Goal: Understand process/instructions

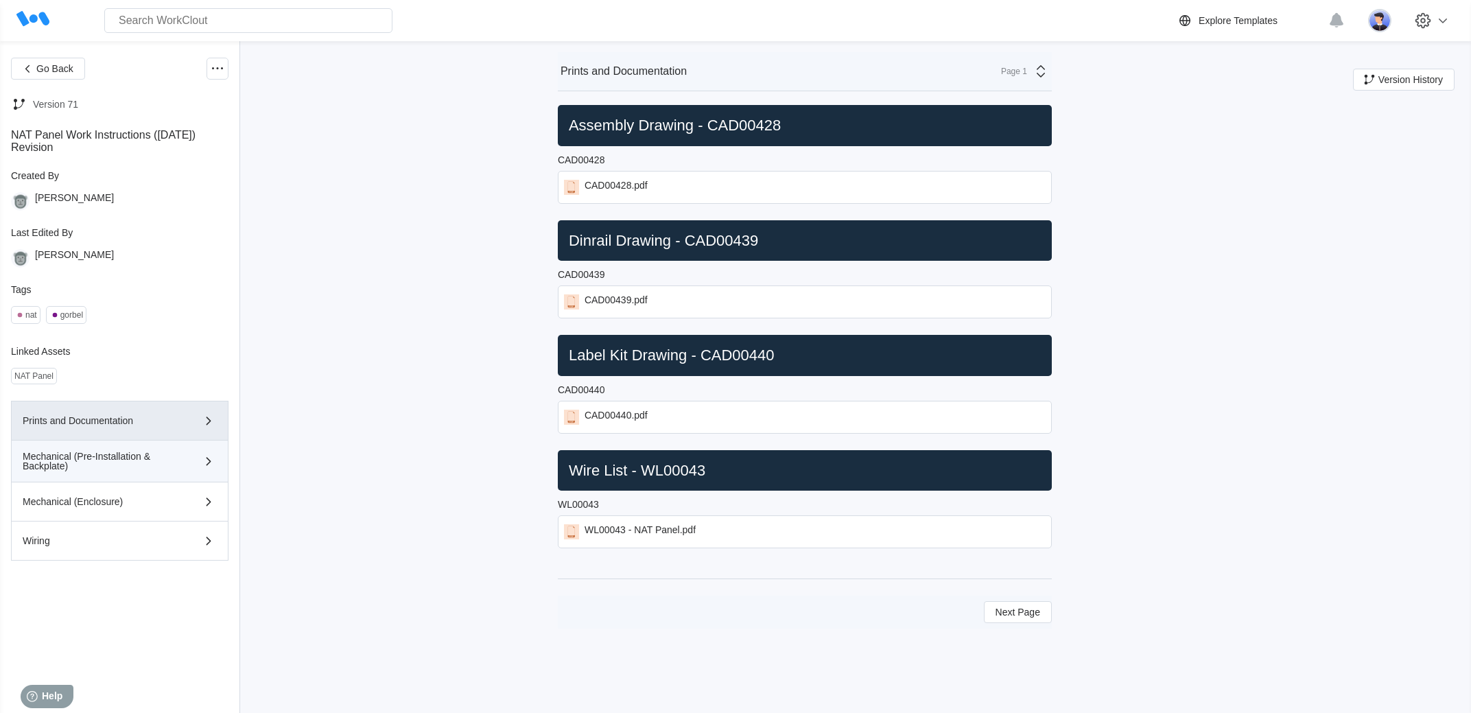
click at [139, 482] on button "Mechanical (Pre-Installation & Backplate)" at bounding box center [119, 461] width 217 height 42
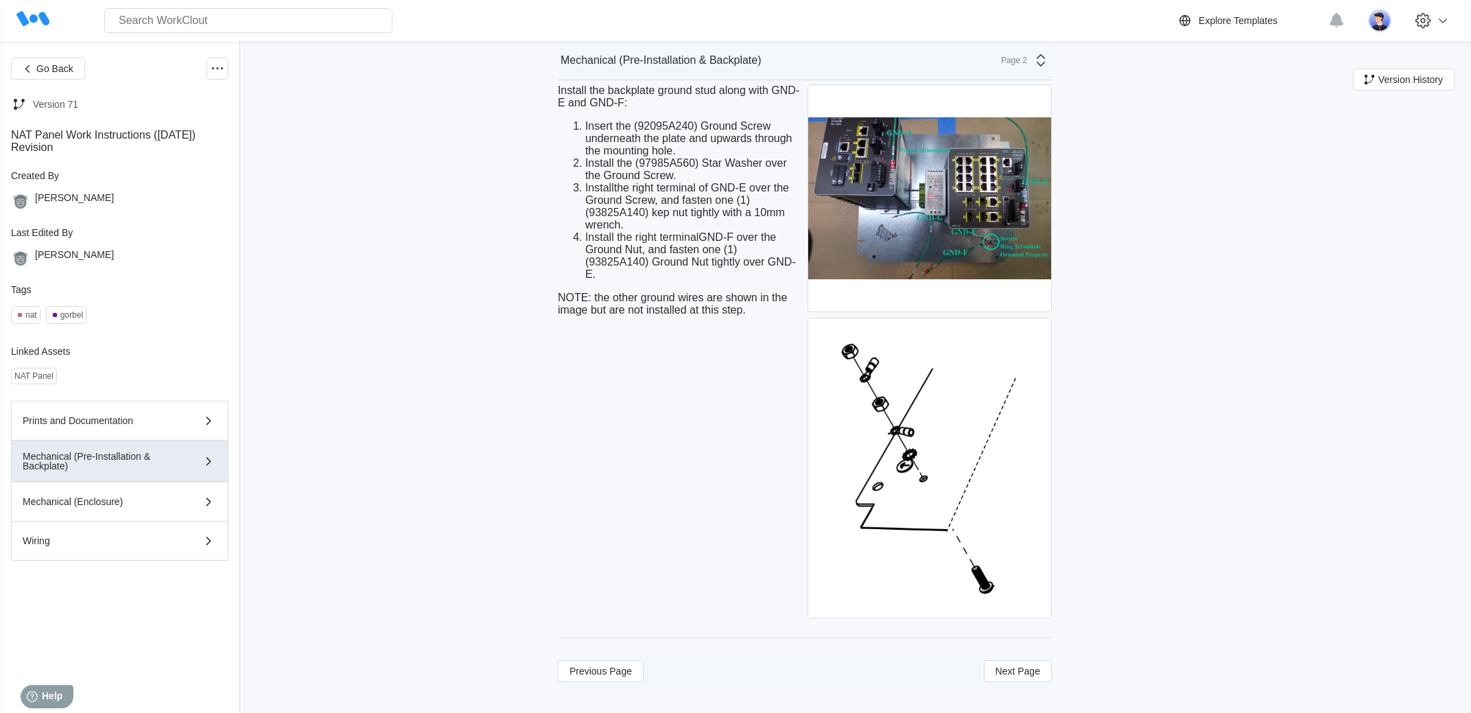
scroll to position [3599, 0]
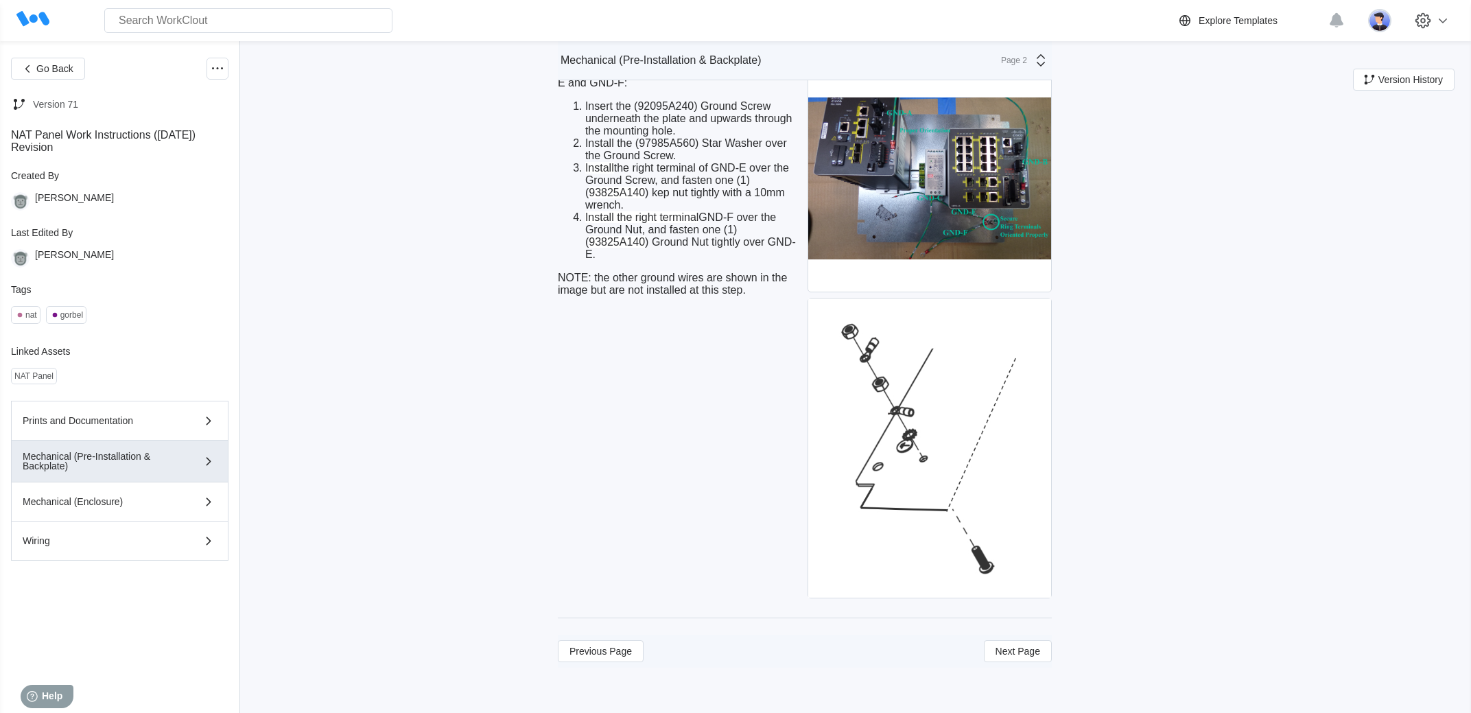
click at [893, 508] on img at bounding box center [929, 447] width 243 height 299
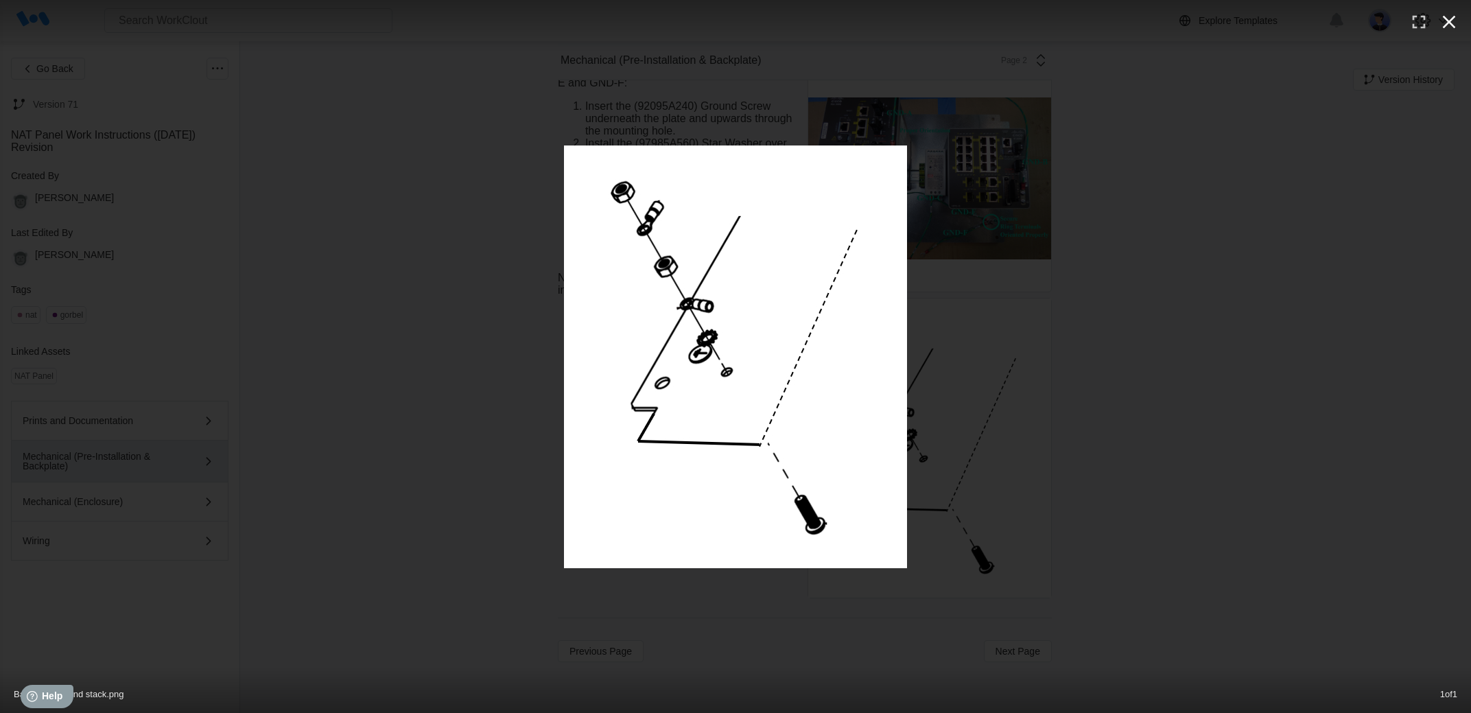
click at [1452, 24] on icon "button" at bounding box center [1449, 22] width 13 height 13
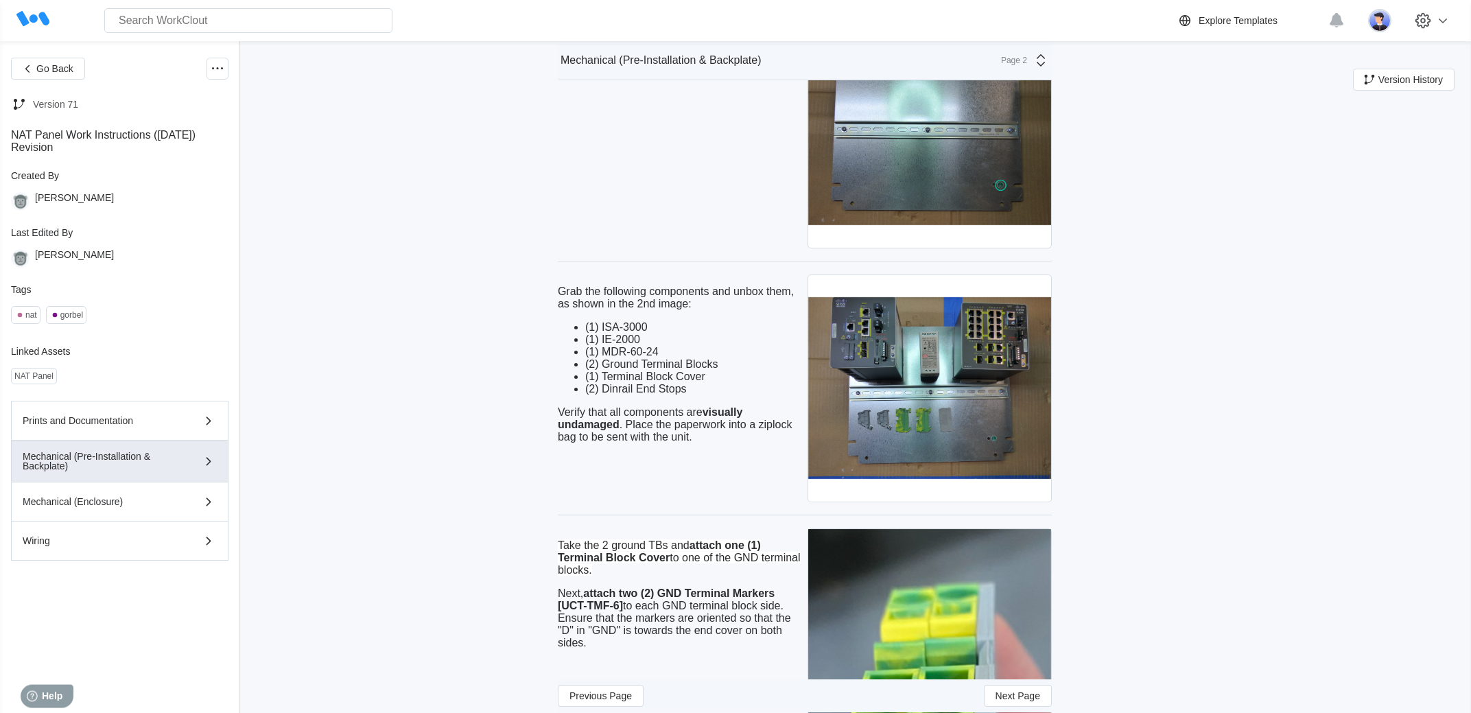
scroll to position [1531, 0]
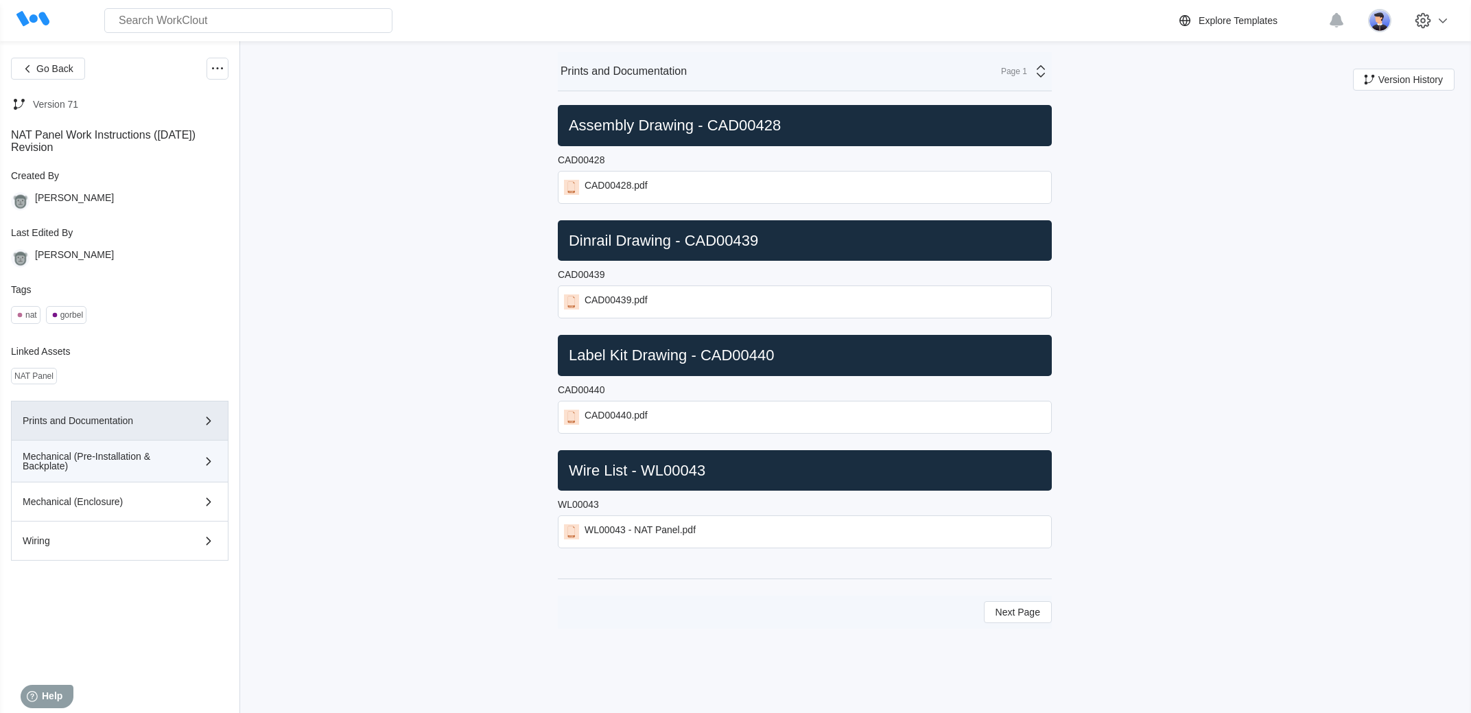
click at [156, 479] on button "Mechanical (Pre-Installation & Backplate)" at bounding box center [119, 461] width 217 height 42
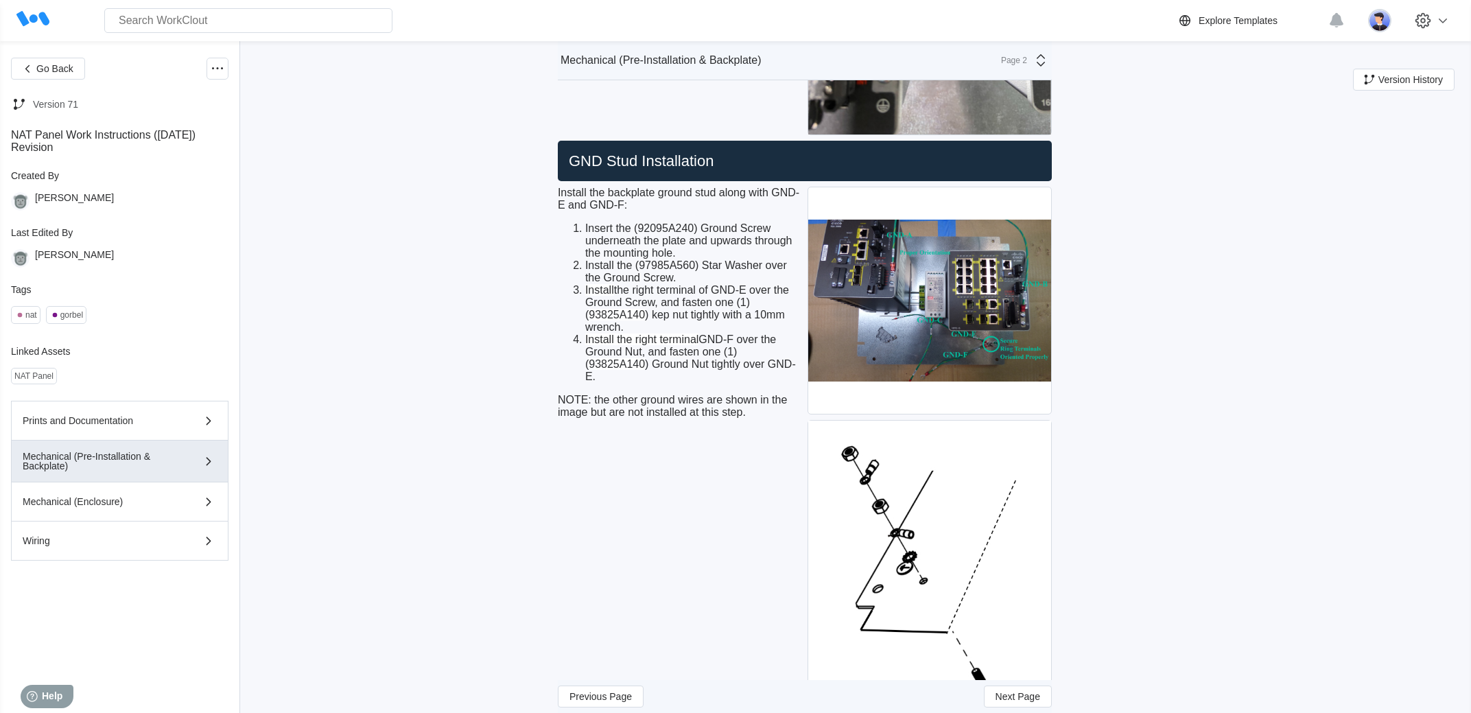
scroll to position [3516, 0]
